Goal: Navigation & Orientation: Find specific page/section

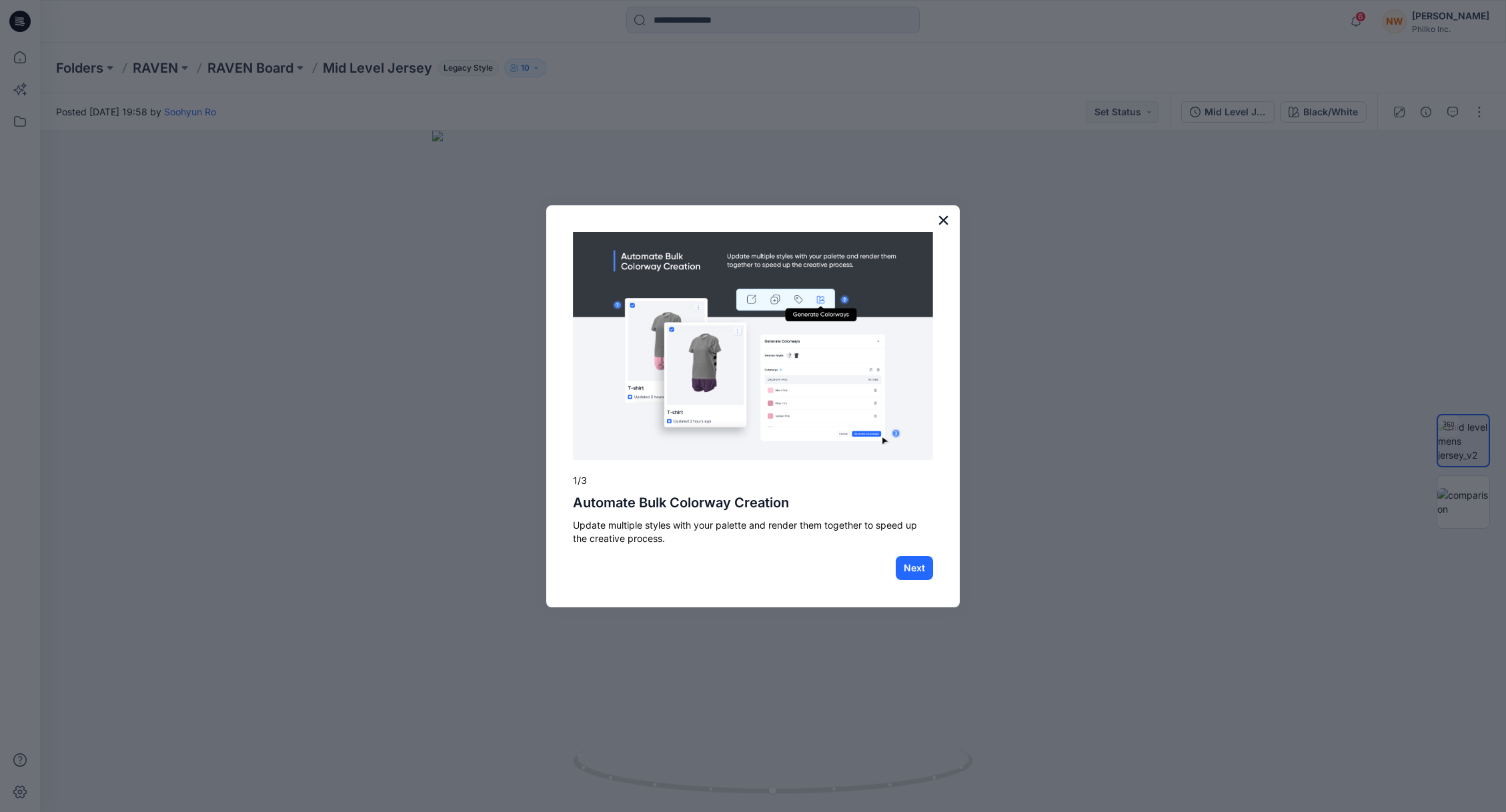
click at [940, 220] on button "×" at bounding box center [943, 220] width 12 height 22
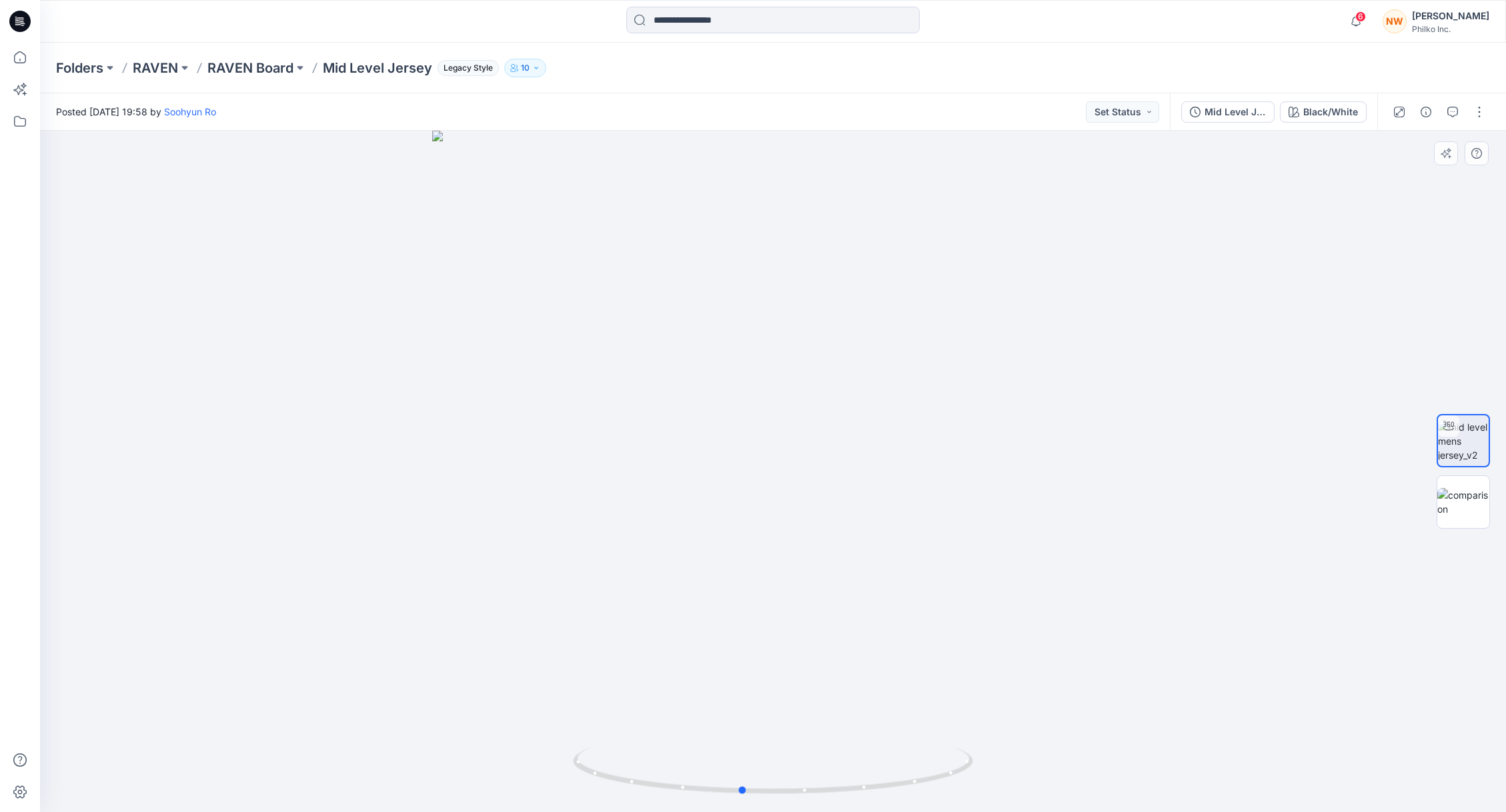
drag, startPoint x: 847, startPoint y: 441, endPoint x: 816, endPoint y: 446, distance: 31.4
click at [816, 446] on div at bounding box center [772, 471] width 1466 height 681
click at [164, 63] on p "RAVEN" at bounding box center [155, 68] width 45 height 19
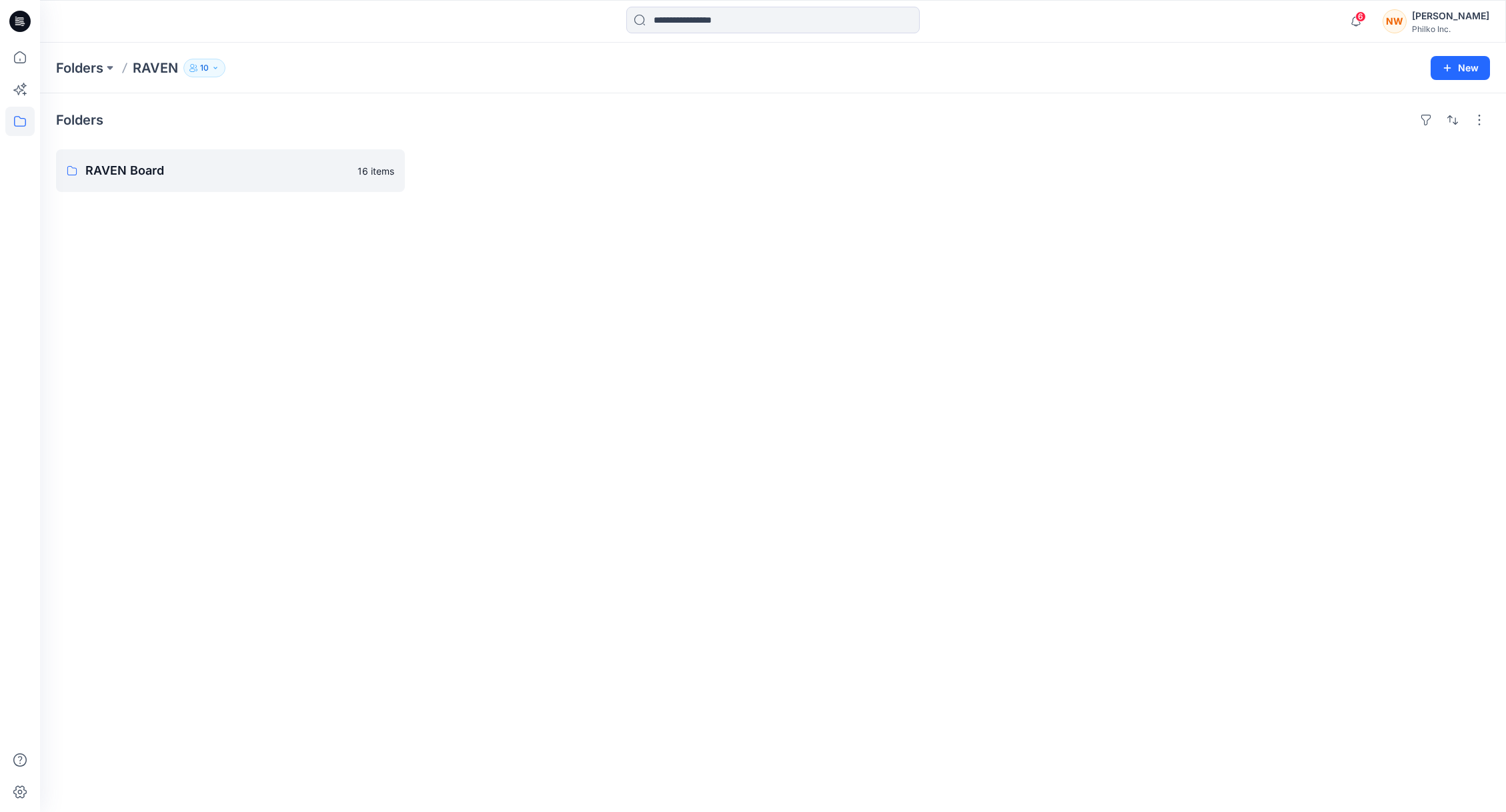
click at [156, 148] on div "Folders RAVEN Board 16 items" at bounding box center [772, 453] width 1466 height 719
click at [172, 161] on link "RAVEN Board" at bounding box center [230, 170] width 348 height 43
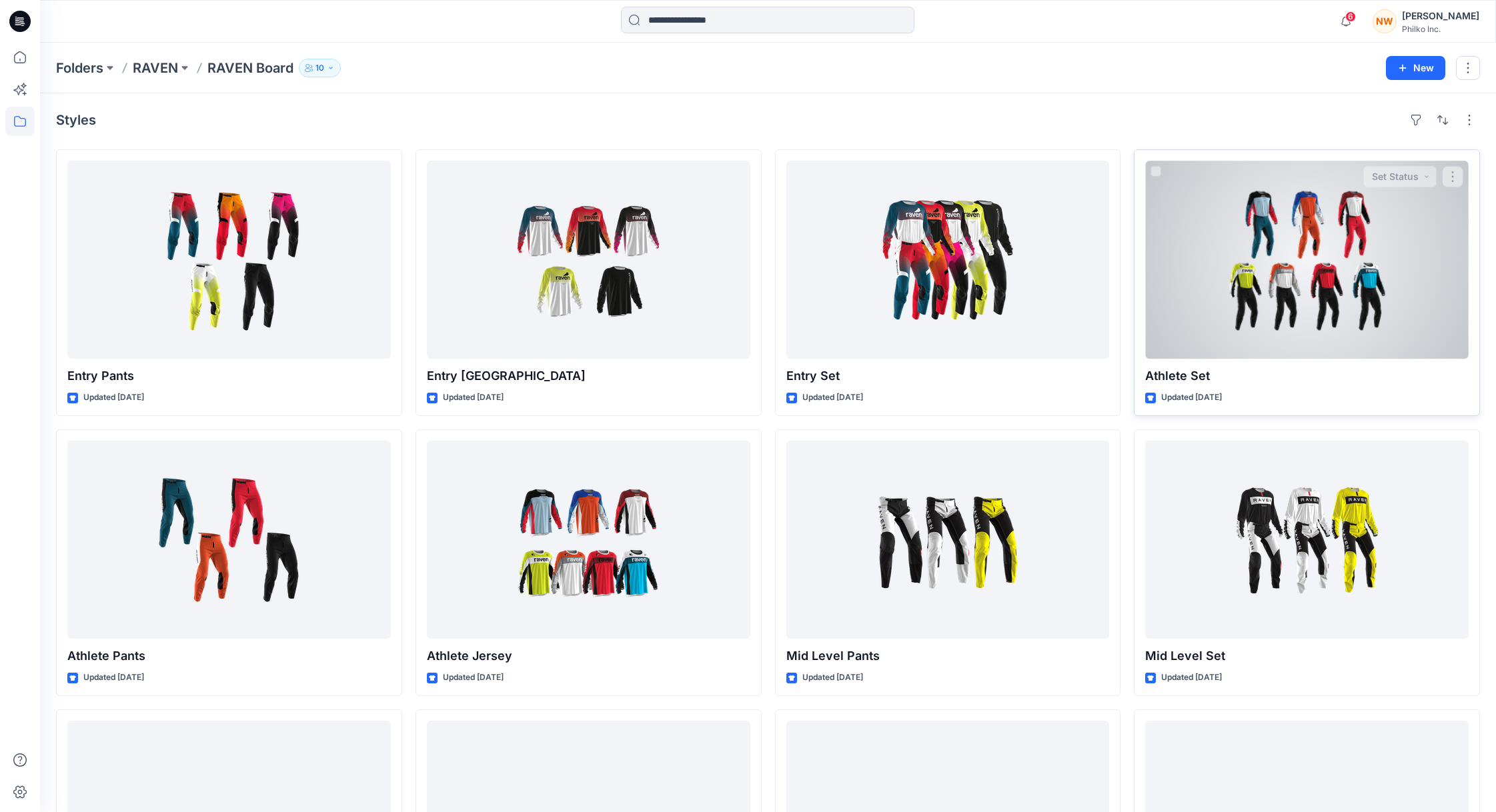
click at [1339, 292] on div at bounding box center [1308, 259] width 324 height 198
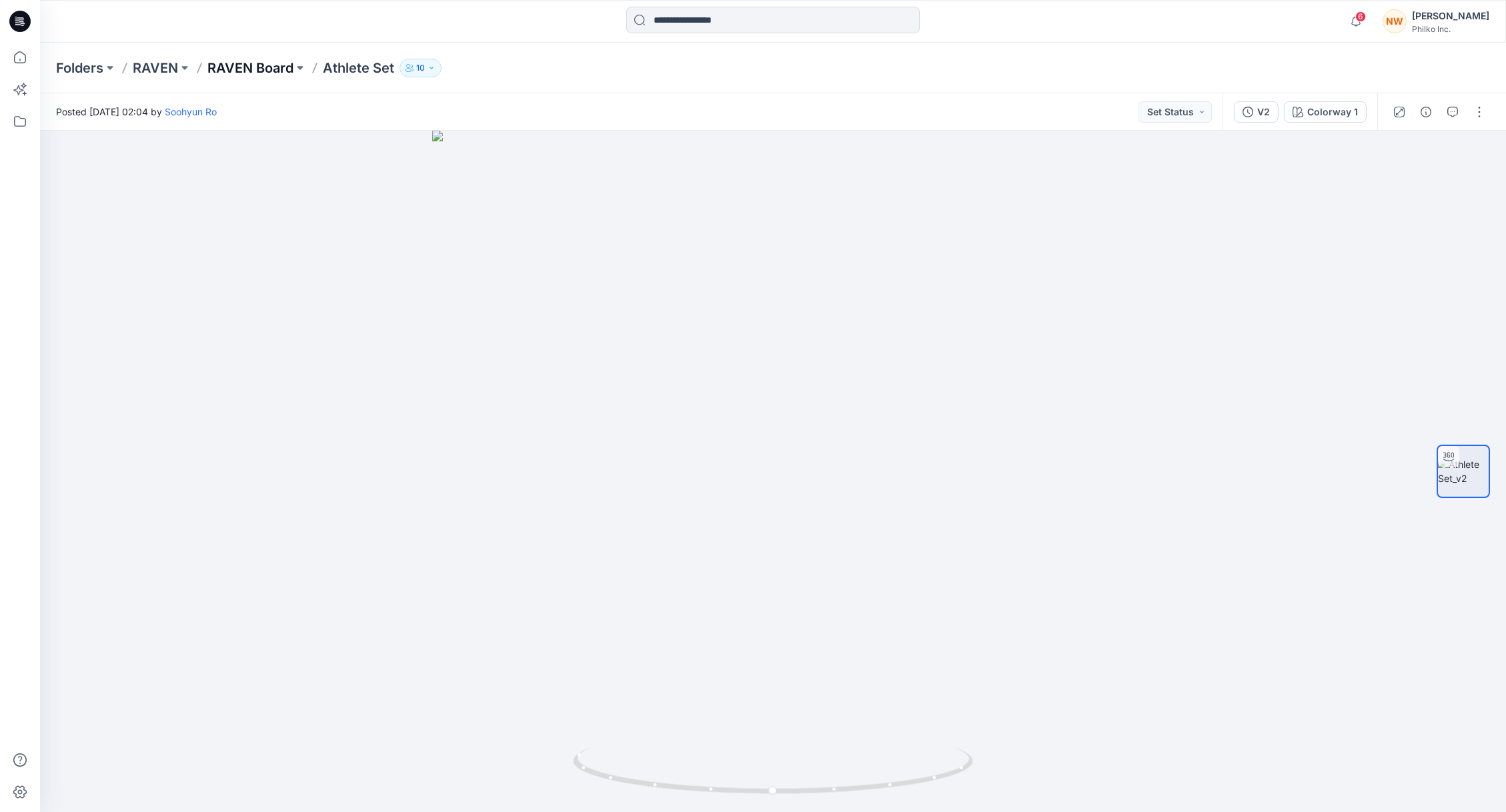
click at [239, 67] on p "RAVEN Board" at bounding box center [250, 68] width 86 height 19
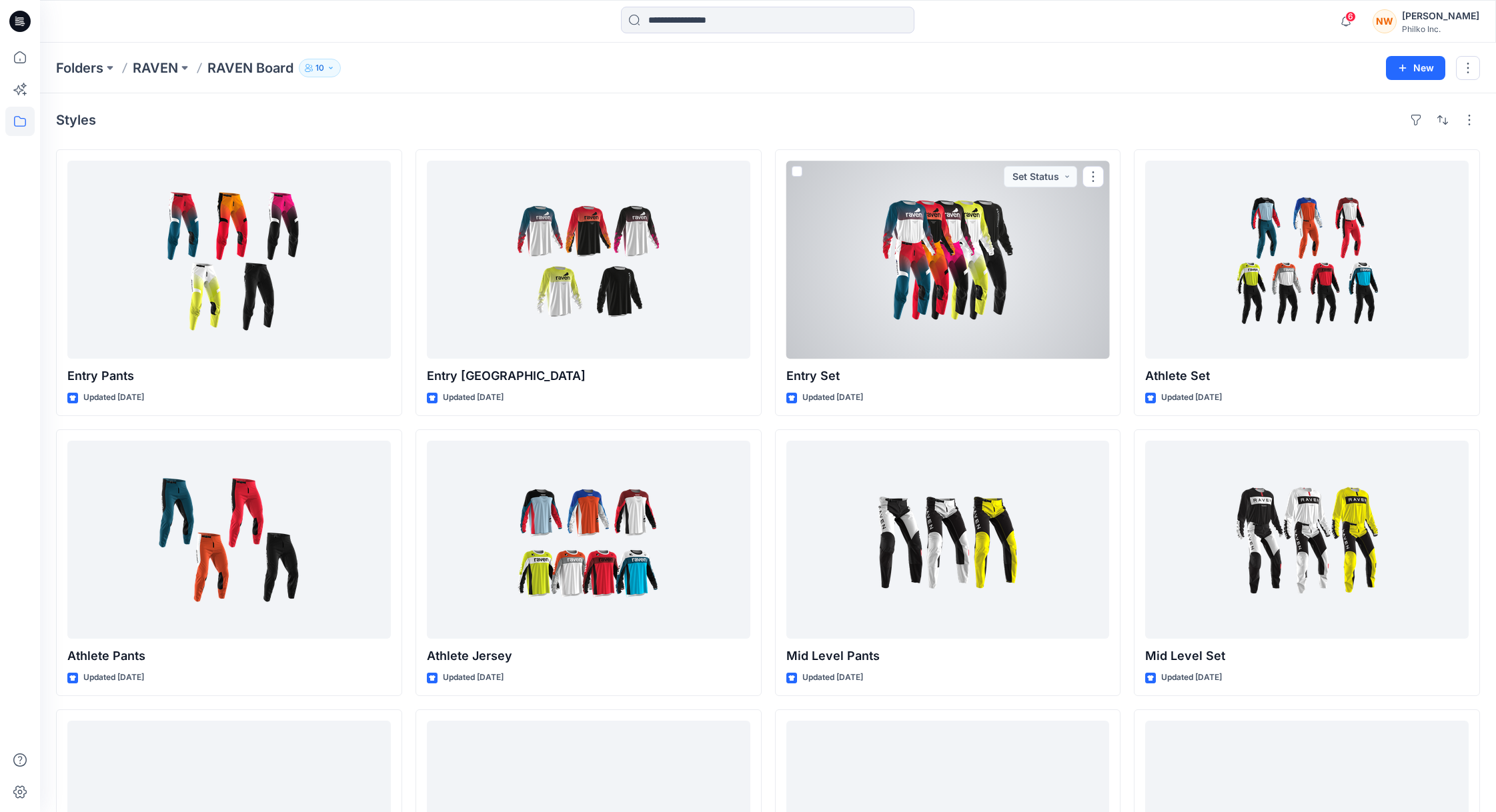
click at [912, 290] on div at bounding box center [949, 259] width 324 height 198
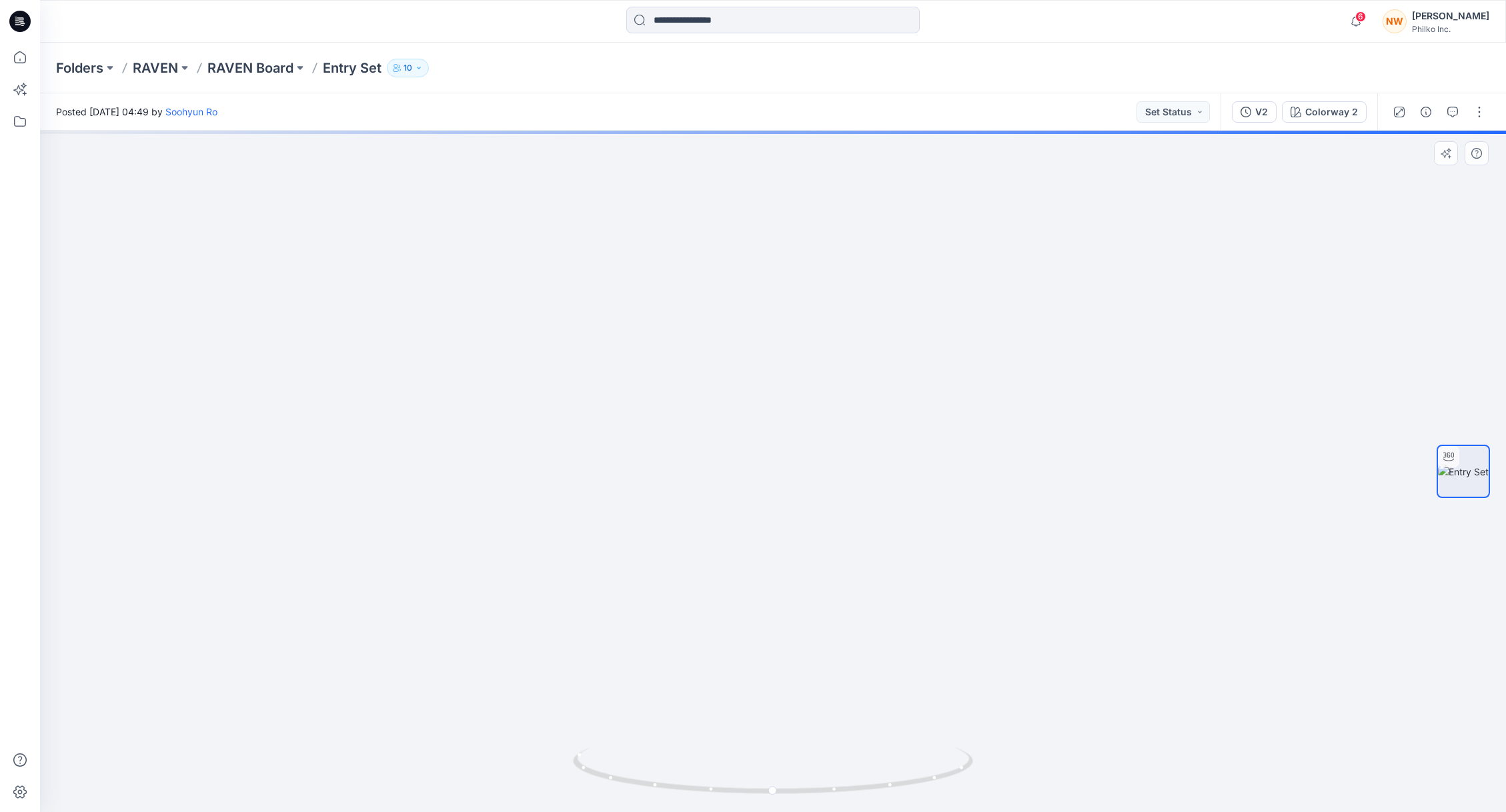
drag, startPoint x: 842, startPoint y: 650, endPoint x: 835, endPoint y: 550, distance: 100.2
click at [835, 550] on img at bounding box center [773, 267] width 1301 height 1089
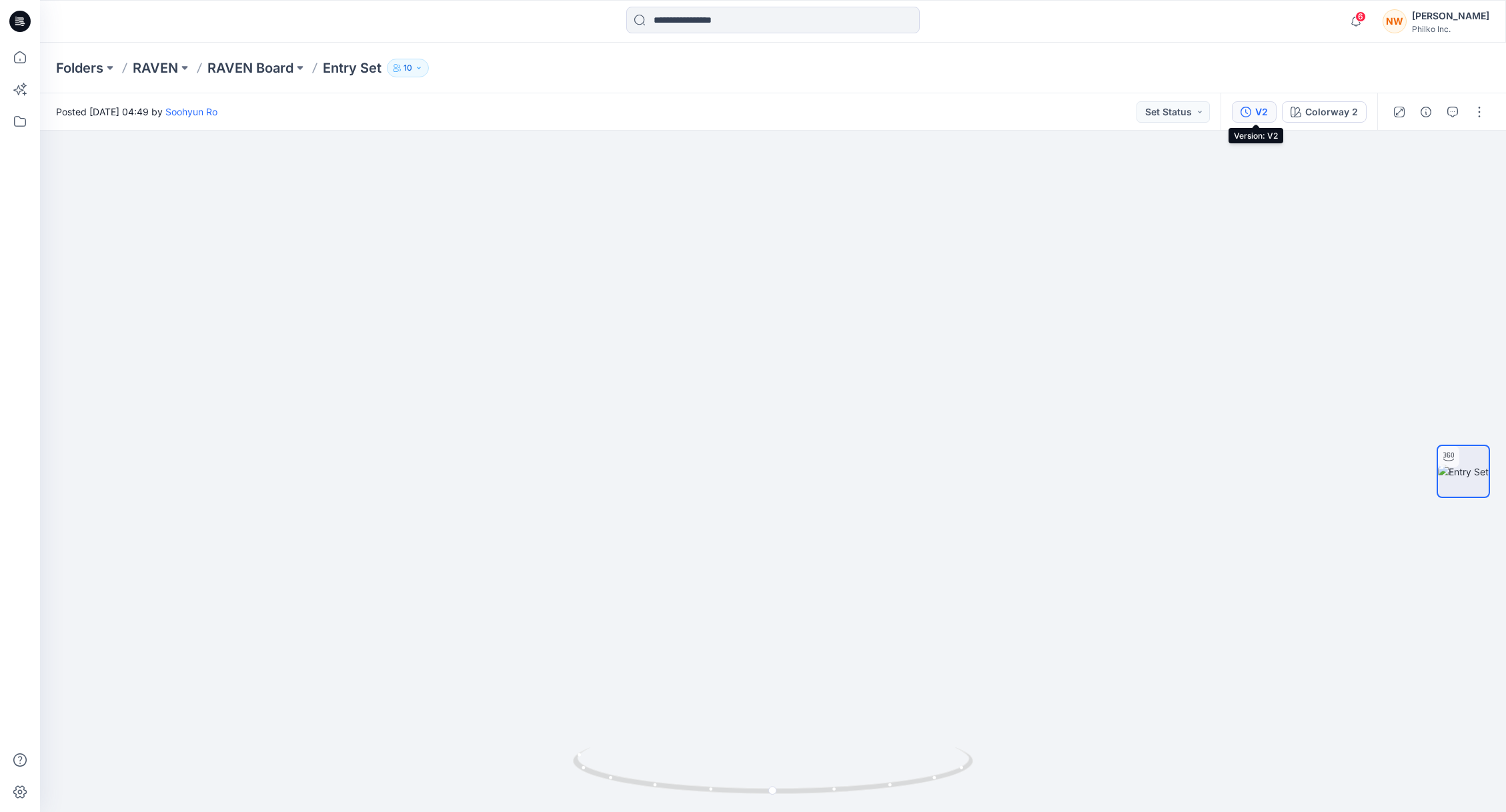
click at [1253, 112] on button "V2" at bounding box center [1253, 112] width 44 height 22
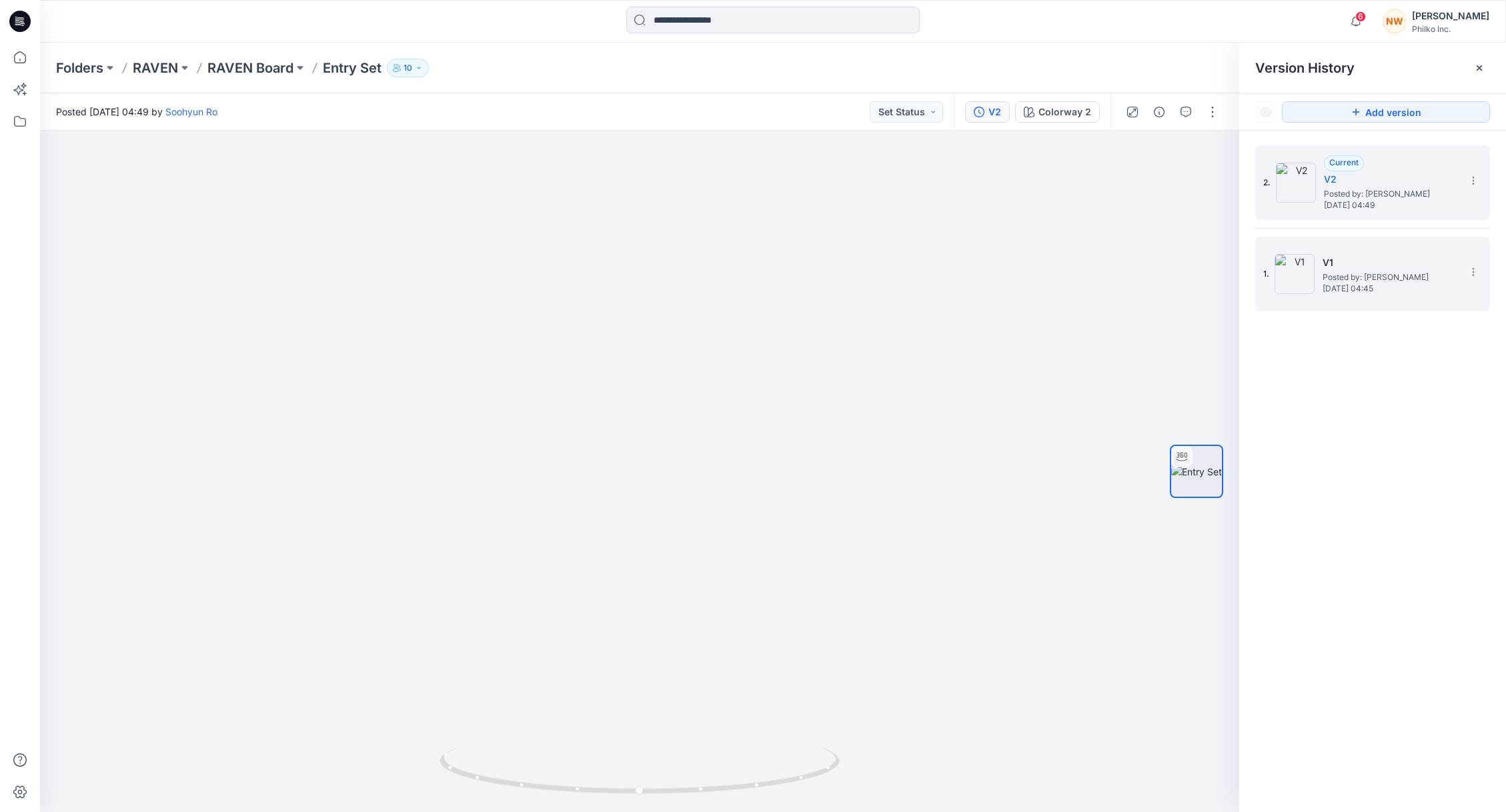
click at [1306, 280] on img at bounding box center [1294, 274] width 40 height 40
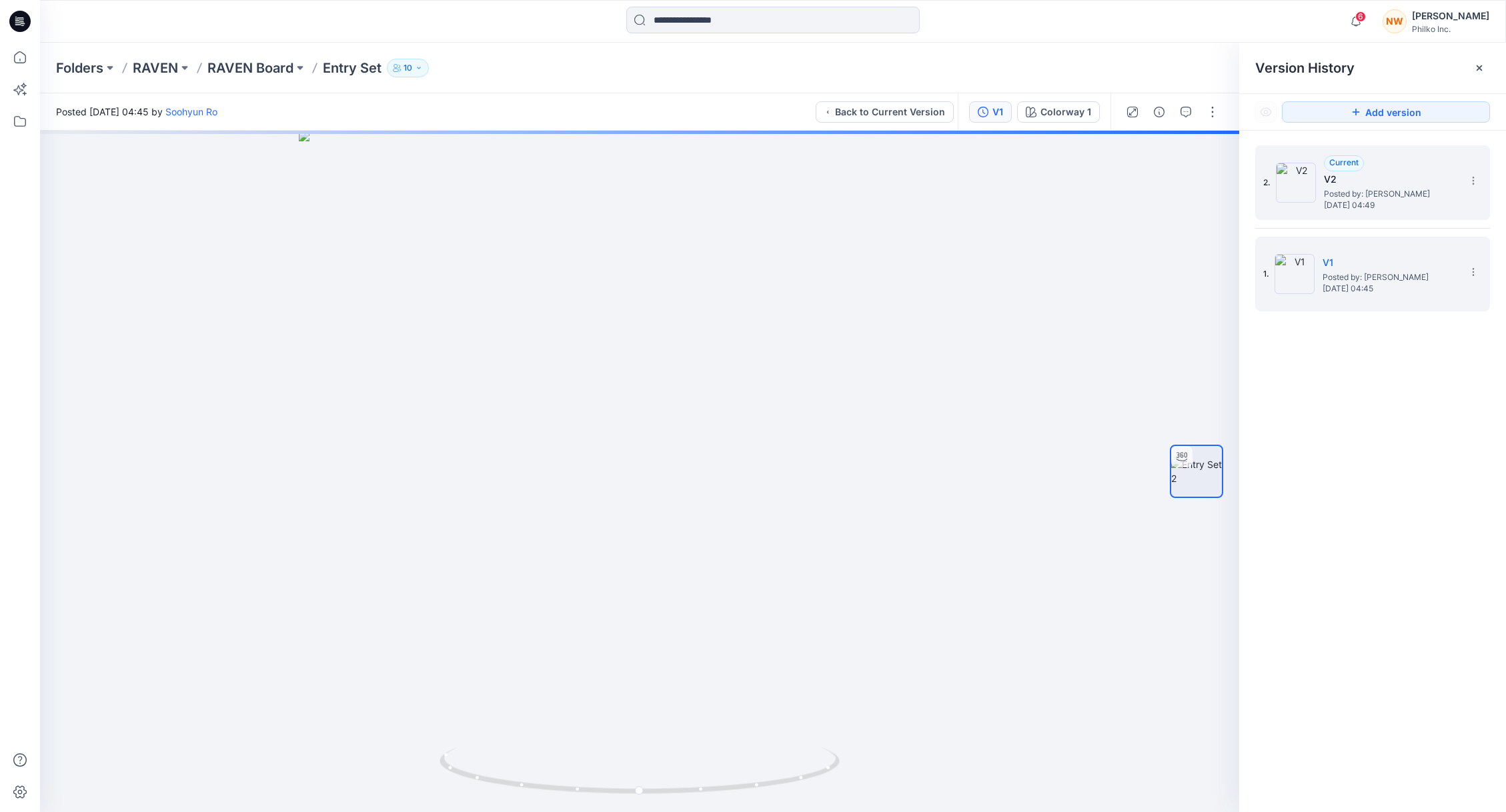
click at [1407, 177] on h5 "V2" at bounding box center [1391, 179] width 133 height 16
click at [1359, 284] on span "[DATE] 04:45" at bounding box center [1389, 289] width 133 height 9
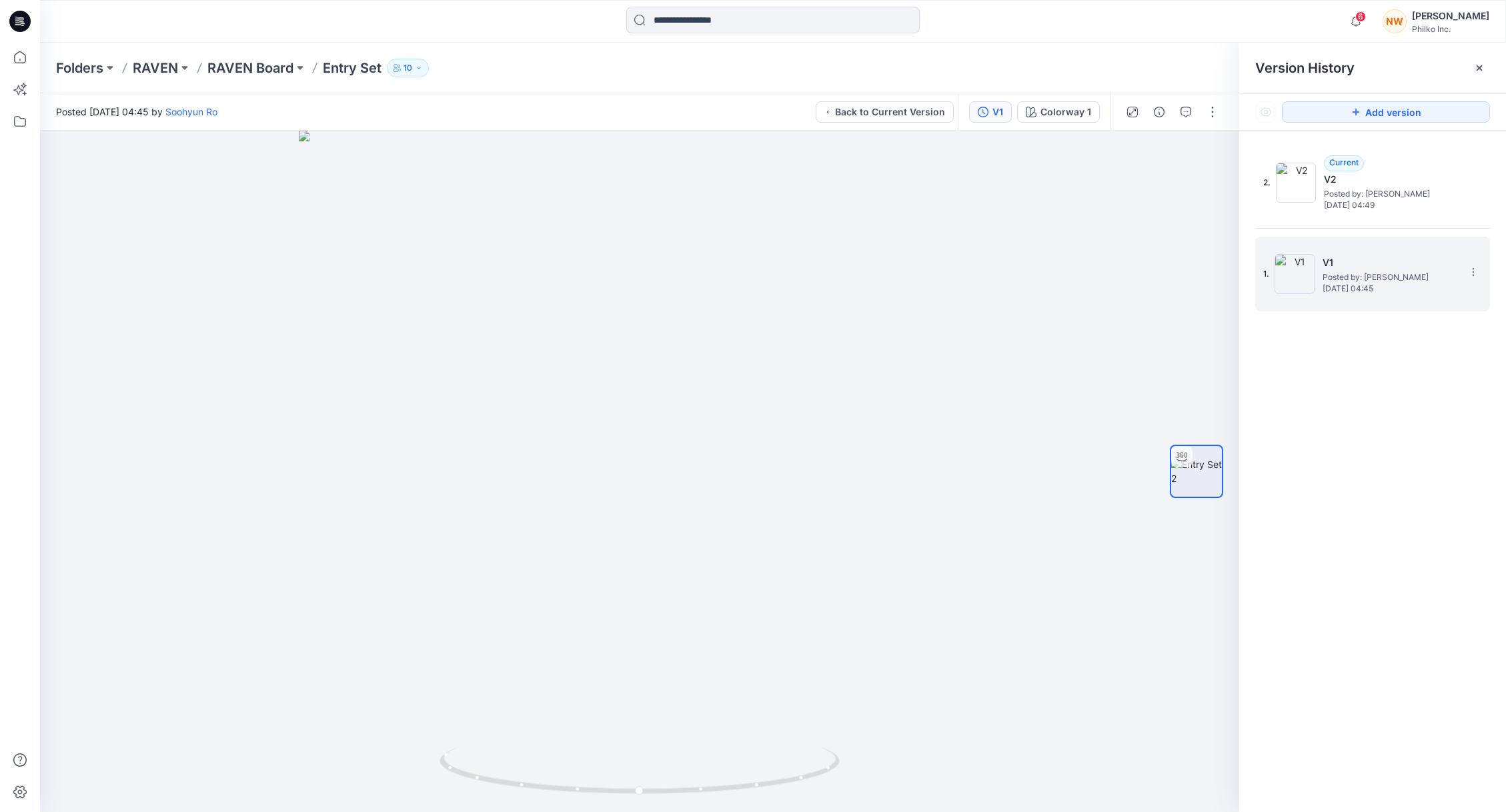
drag, startPoint x: 1380, startPoint y: 185, endPoint x: 1401, endPoint y: 284, distance: 101.2
click at [1381, 185] on h5 "V2" at bounding box center [1391, 179] width 133 height 16
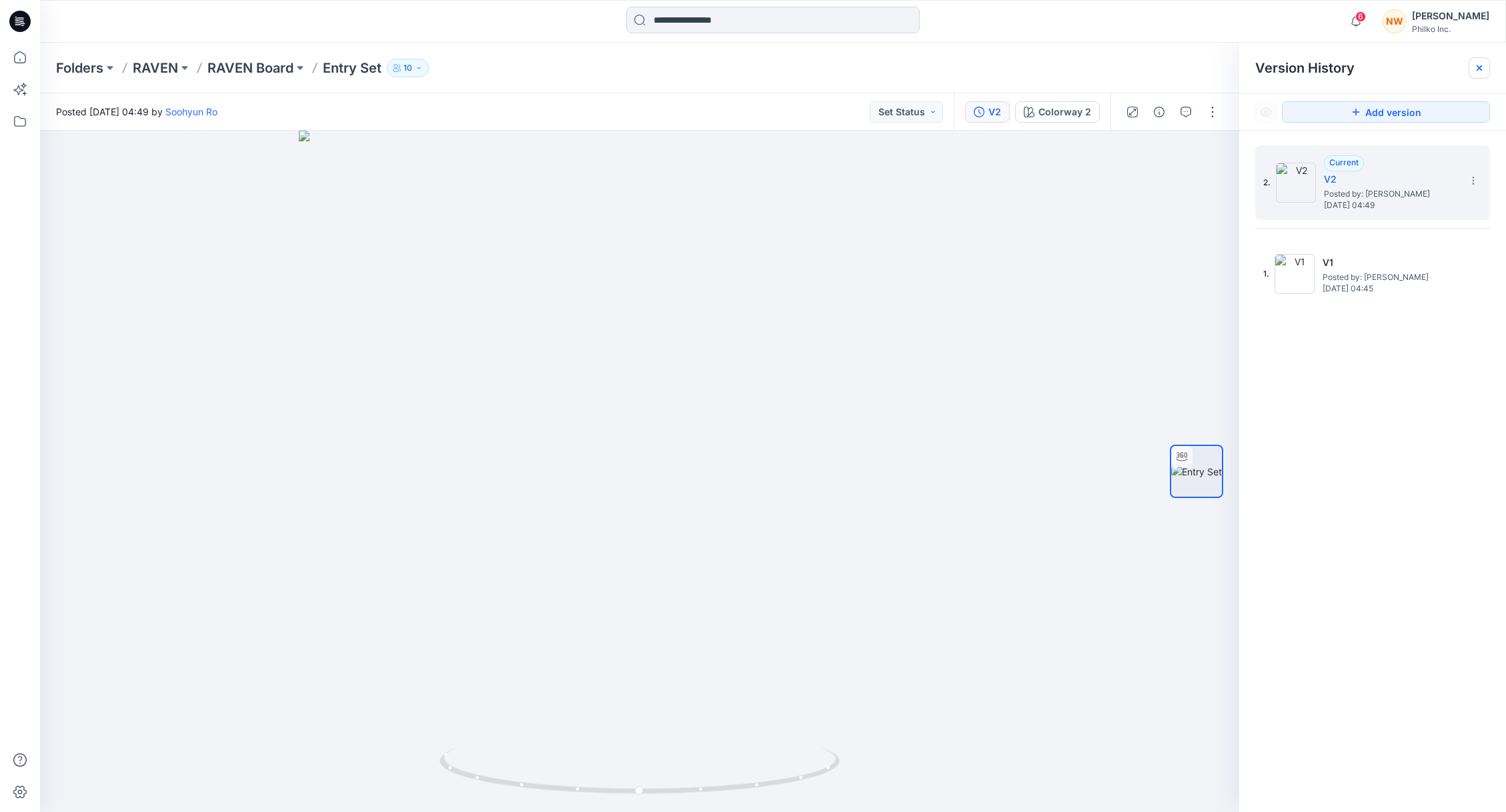
click at [1479, 67] on icon at bounding box center [1479, 68] width 6 height 6
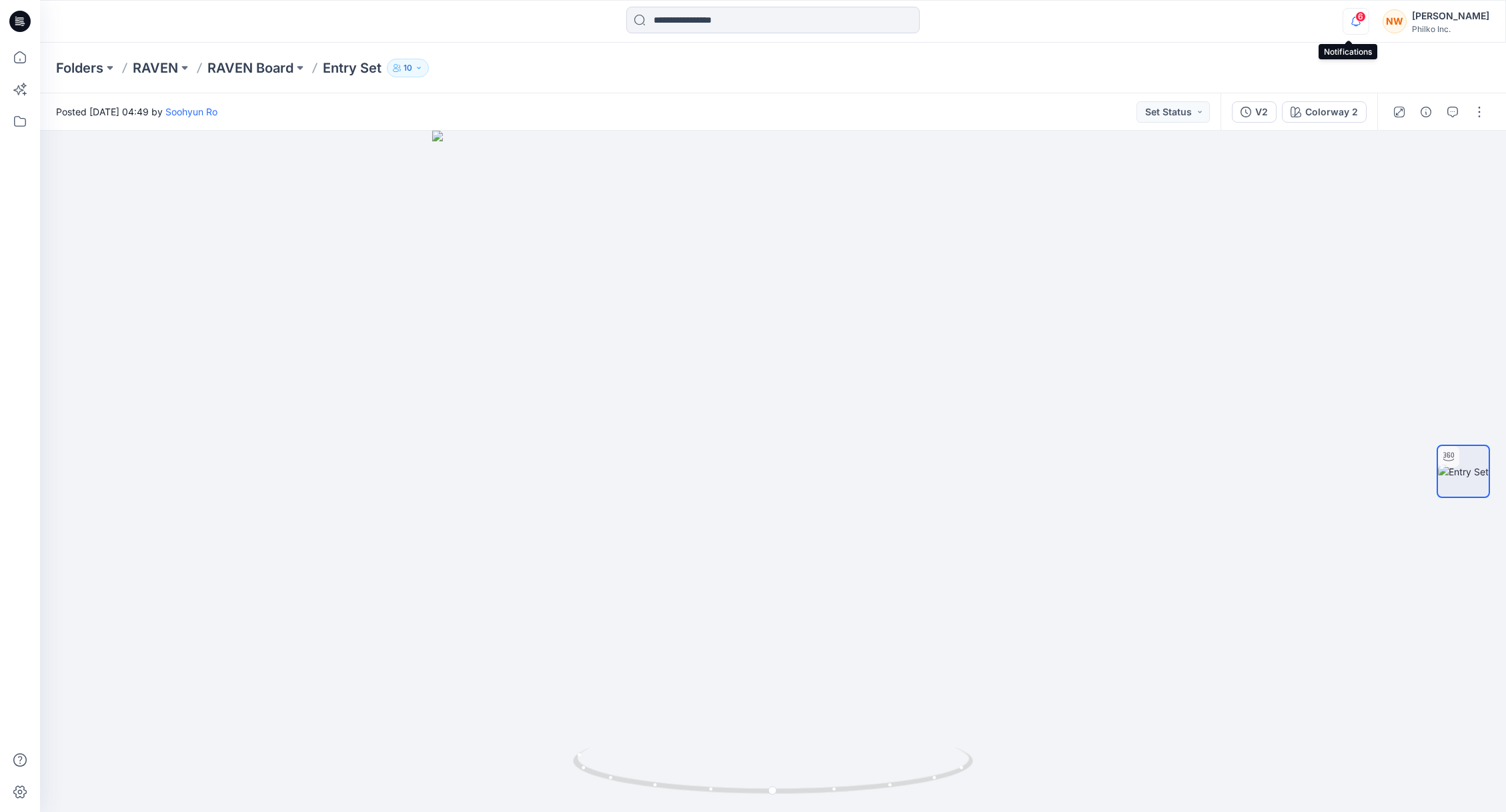
click at [1343, 20] on icon "button" at bounding box center [1355, 21] width 26 height 26
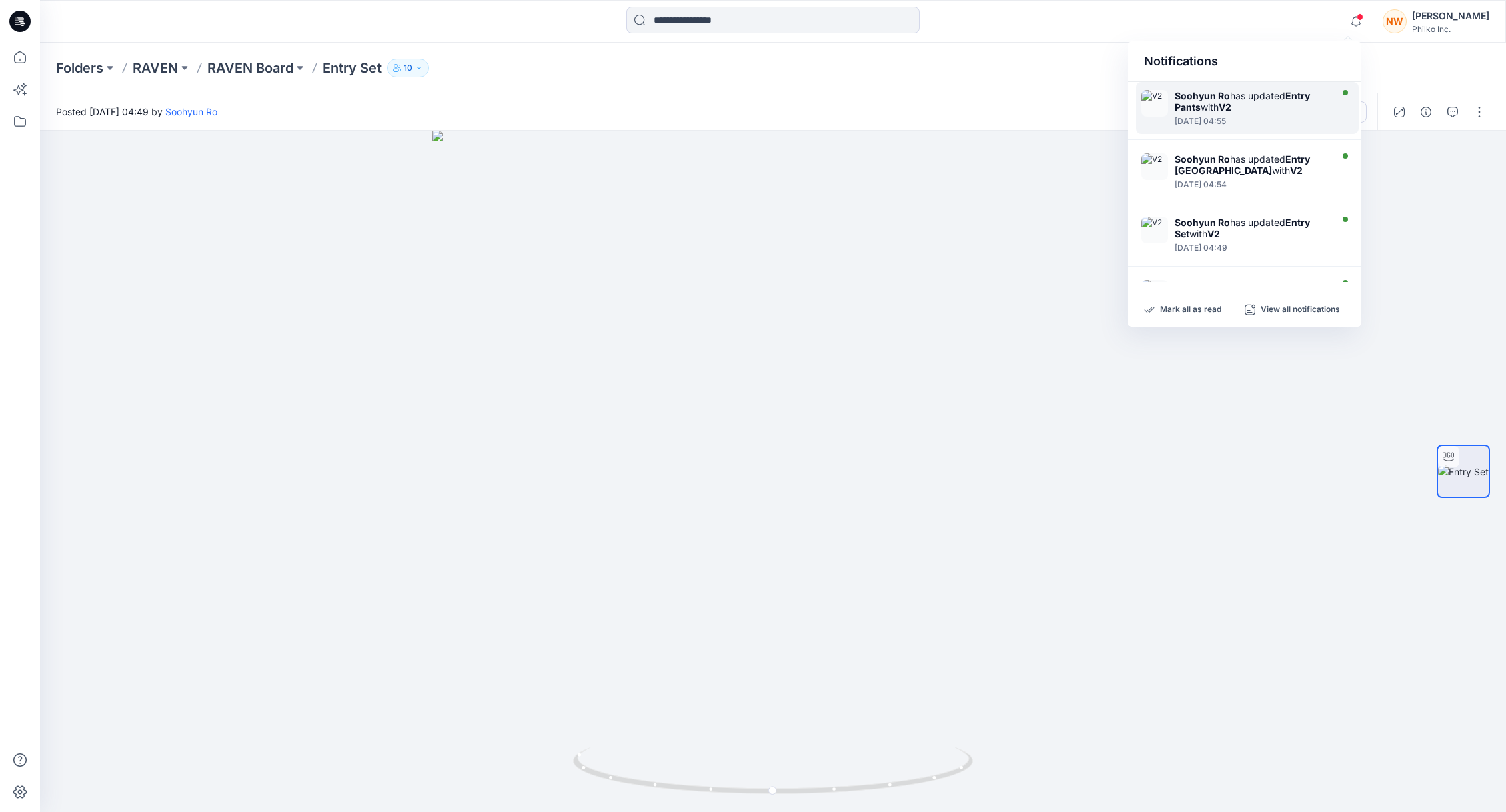
click at [1307, 114] on div at bounding box center [1251, 114] width 153 height 3
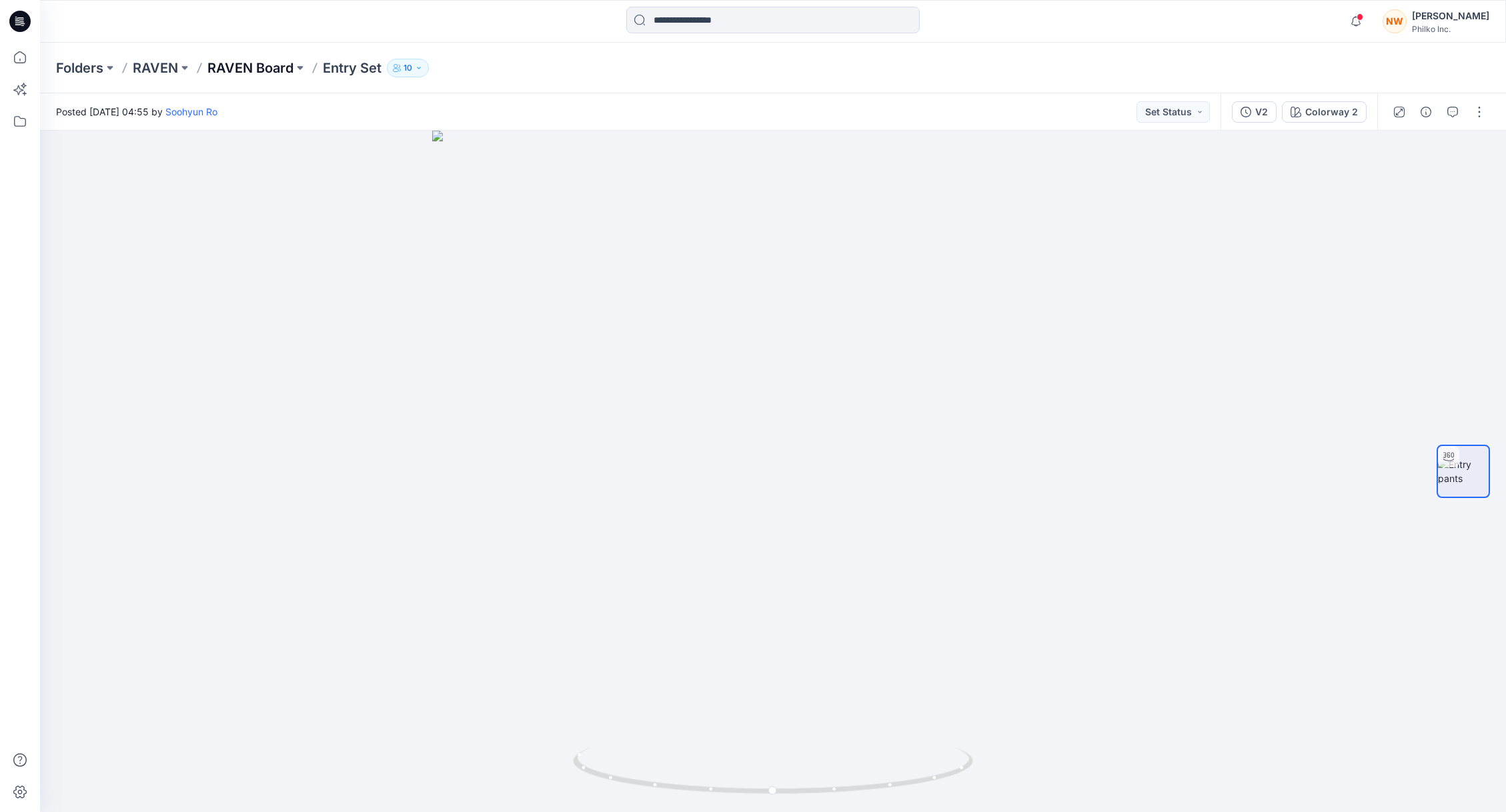
click at [254, 64] on p "RAVEN Board" at bounding box center [250, 68] width 86 height 19
